Goal: Find specific page/section: Find specific page/section

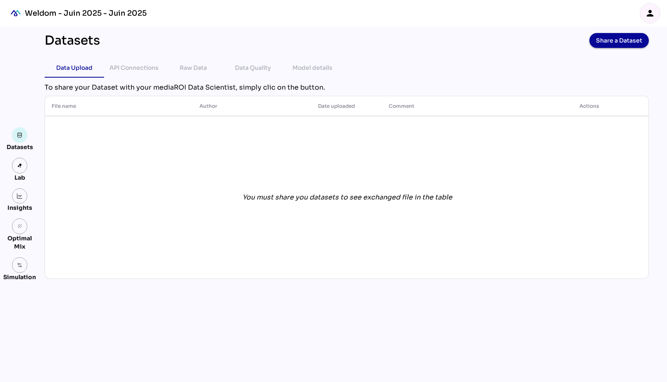
click at [15, 43] on div "Datasets Lab Insights grain Optimal Mix Simulation" at bounding box center [16, 203] width 26 height 355
click at [14, 12] on img "mediaROI" at bounding box center [16, 13] width 18 height 18
click at [18, 201] on link at bounding box center [20, 196] width 16 height 16
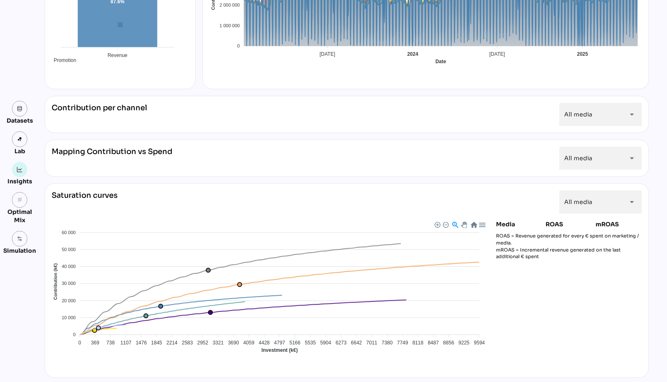
scroll to position [213, 0]
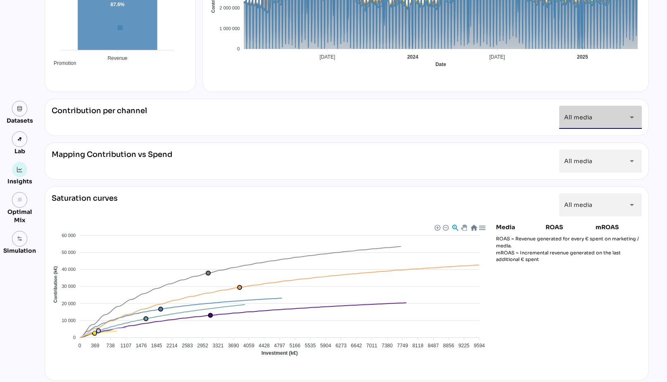
click at [611, 119] on div "All media *********" at bounding box center [593, 117] width 58 height 23
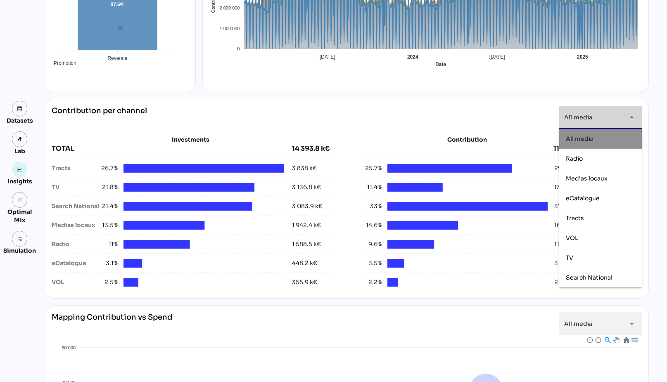
click at [69, 187] on div "TV" at bounding box center [75, 187] width 47 height 9
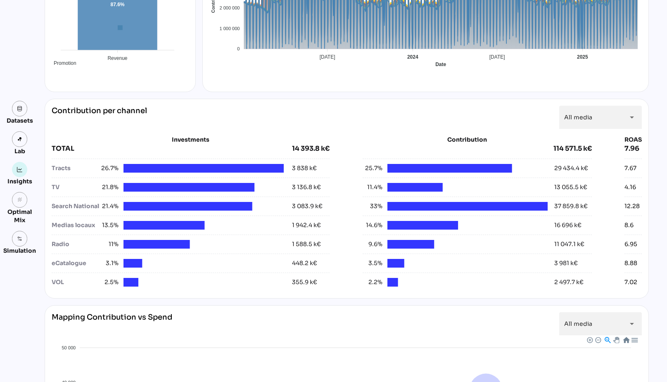
scroll to position [0, 0]
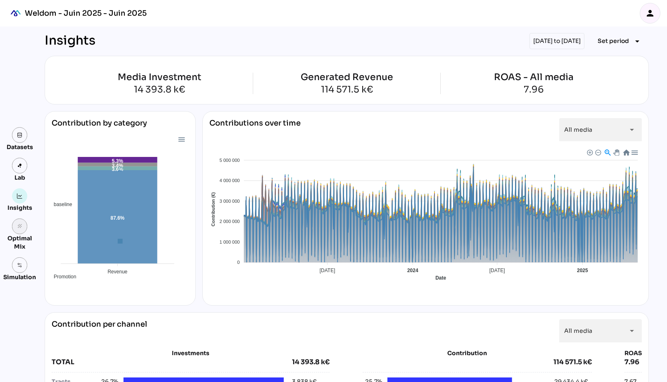
click at [22, 225] on link "grain" at bounding box center [20, 226] width 16 height 16
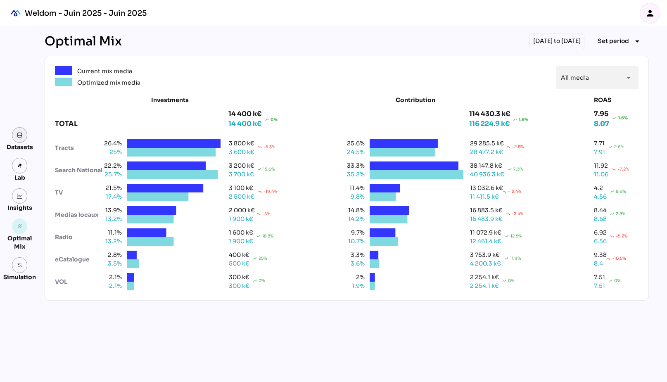
click at [17, 135] on img at bounding box center [20, 135] width 6 height 6
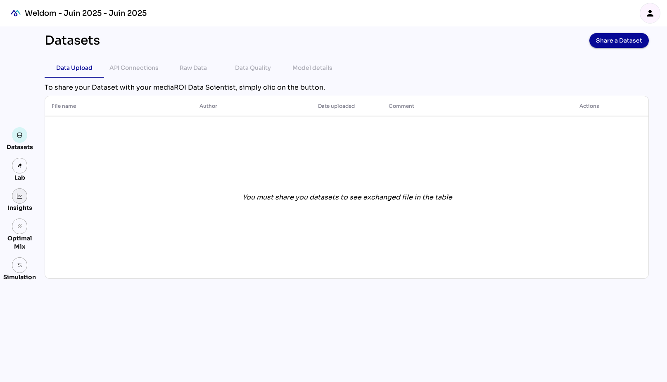
click at [17, 198] on img at bounding box center [20, 196] width 6 height 6
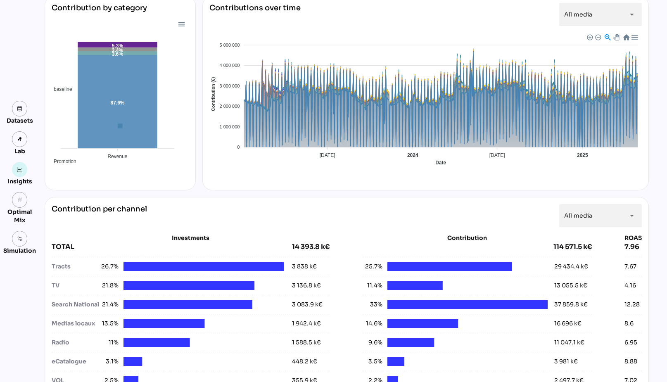
scroll to position [130, 0]
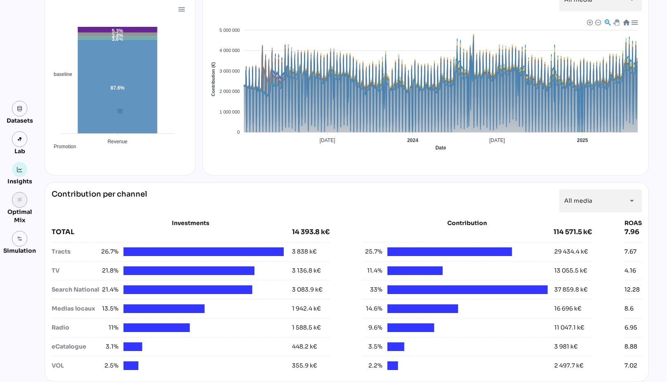
click at [15, 203] on link "grain" at bounding box center [20, 200] width 16 height 16
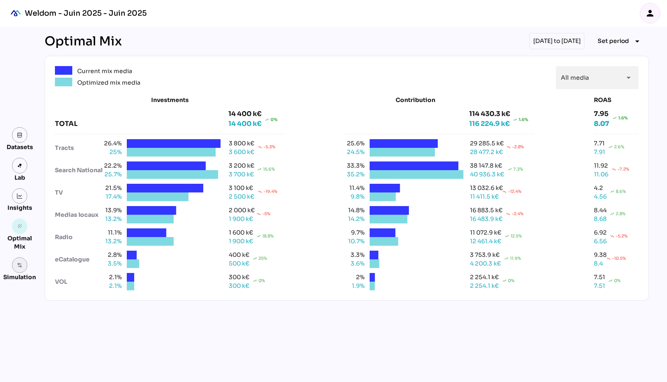
click at [18, 261] on link at bounding box center [20, 265] width 16 height 16
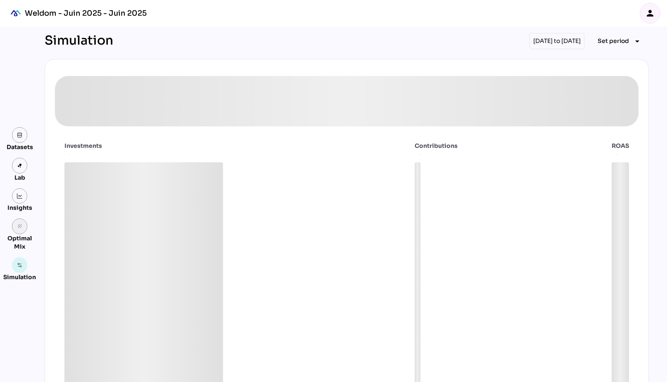
click at [17, 229] on icon "grain" at bounding box center [20, 226] width 6 height 6
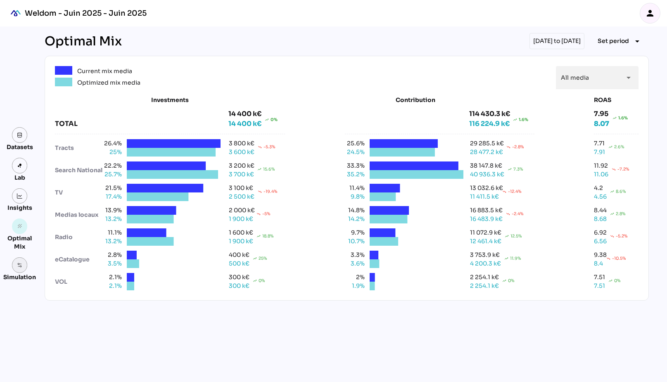
click at [23, 271] on link at bounding box center [20, 265] width 16 height 16
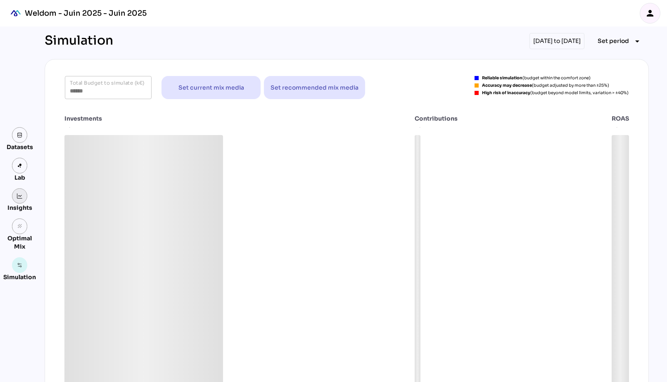
click at [19, 199] on link at bounding box center [20, 196] width 16 height 16
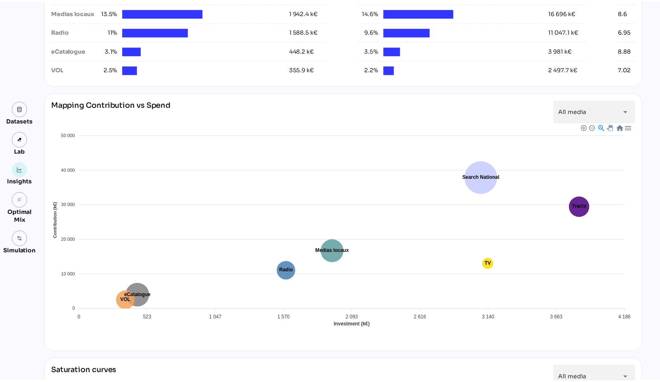
scroll to position [604, 0]
